Goal: Task Accomplishment & Management: Use online tool/utility

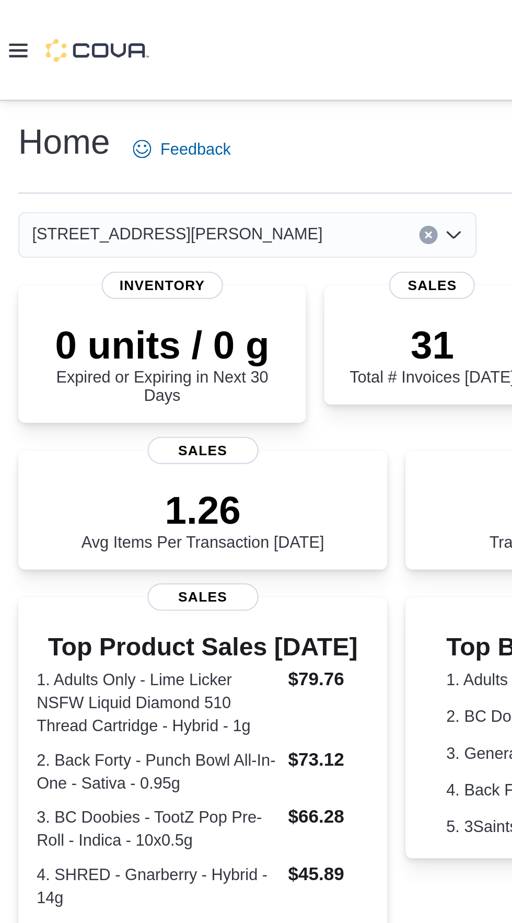
click at [9, 26] on icon at bounding box center [8, 23] width 8 height 6
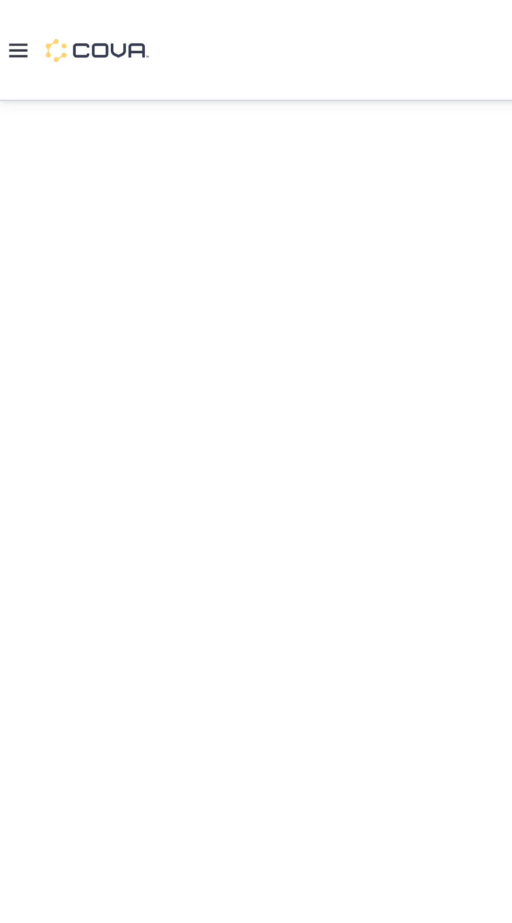
click at [31, 328] on div at bounding box center [256, 461] width 512 height 831
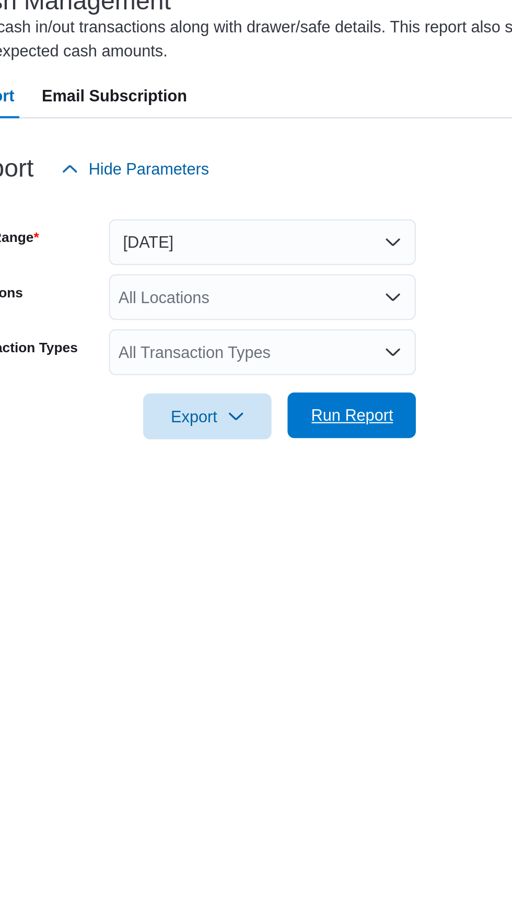
click at [333, 314] on span "Run Report" at bounding box center [340, 308] width 38 height 10
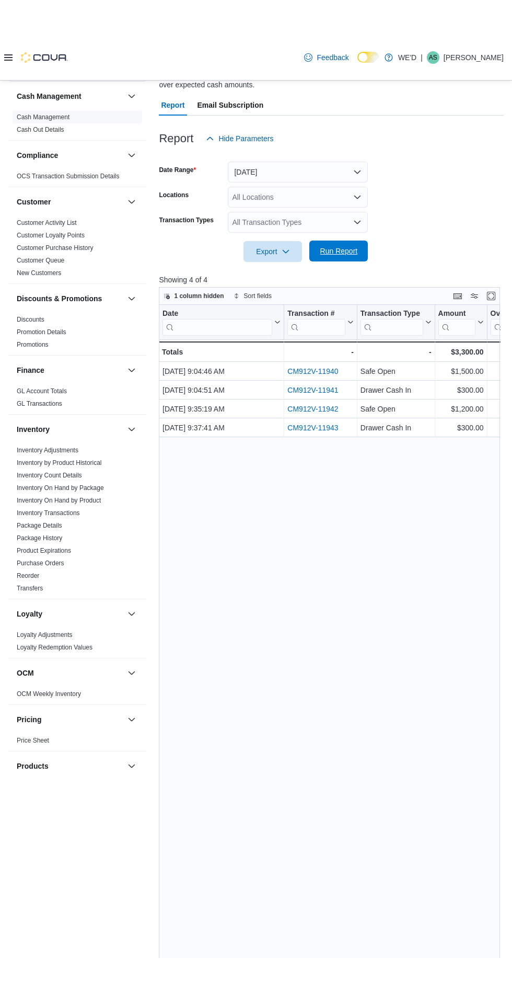
scroll to position [95, 0]
